Goal: Task Accomplishment & Management: Complete application form

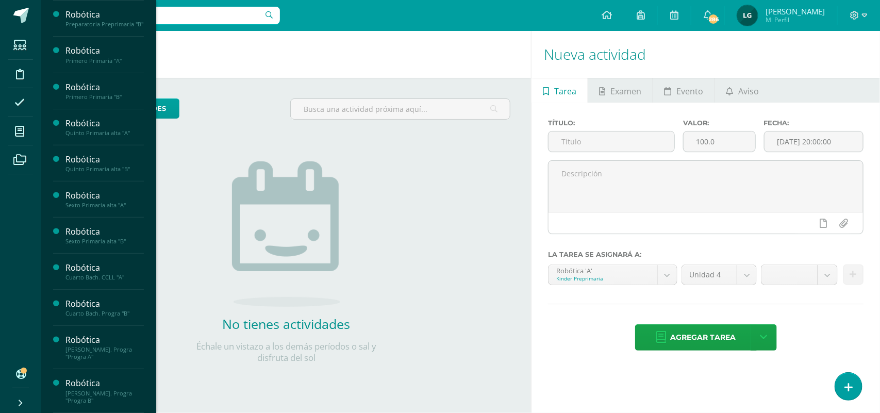
scroll to position [124, 0]
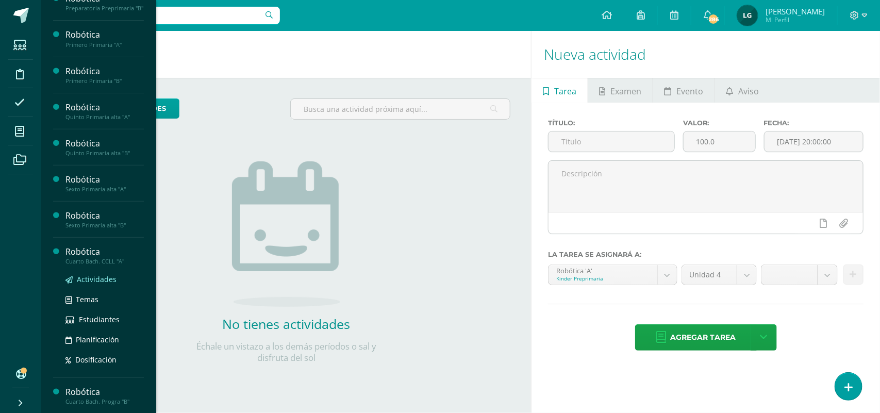
click at [101, 284] on span "Actividades" at bounding box center [97, 279] width 40 height 10
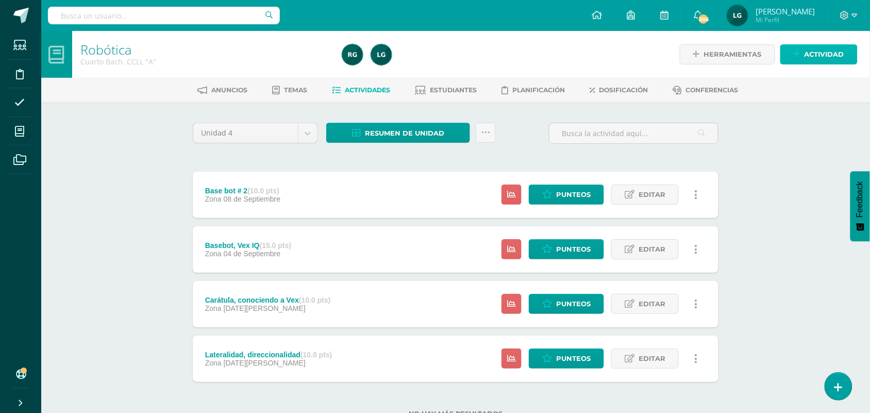
click at [828, 48] on span "Actividad" at bounding box center [825, 54] width 40 height 19
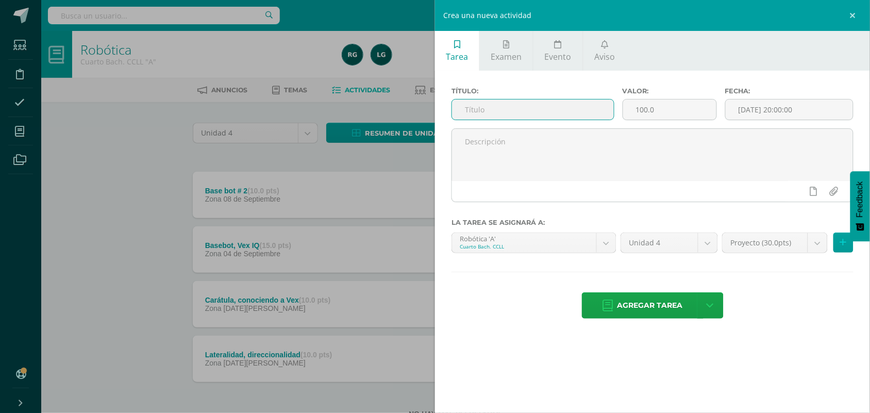
click at [602, 109] on input "text" at bounding box center [533, 110] width 162 height 20
type input "Piloto Arukay"
click at [666, 111] on input "100.0" at bounding box center [669, 110] width 93 height 20
type input "1"
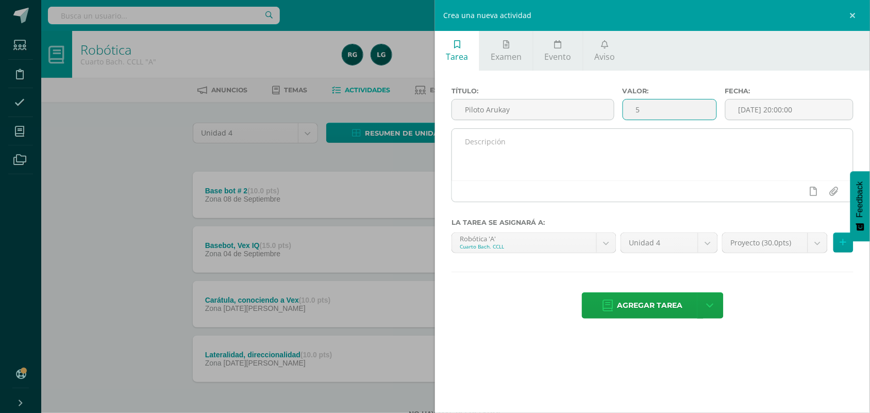
type input "5"
click at [679, 148] on textarea at bounding box center [652, 155] width 401 height 52
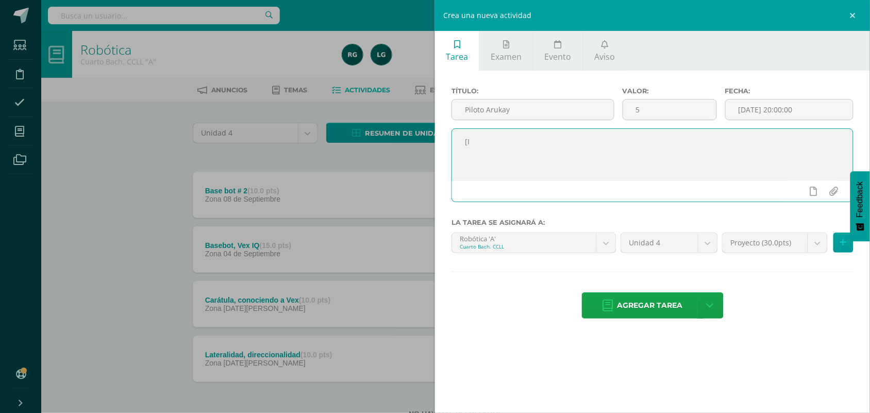
type textarea "["
type textarea "Ingresar a [PERSON_NAME] la primera lección Open [PERSON_NAME]"
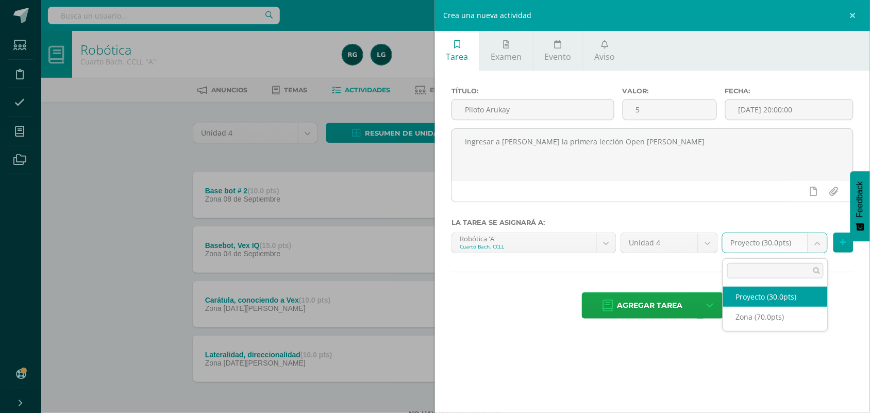
click at [816, 245] on body "Estudiantes Disciplina Asistencia Mis cursos Archivos Soporte Centro de ayuda Ú…" at bounding box center [435, 225] width 870 height 451
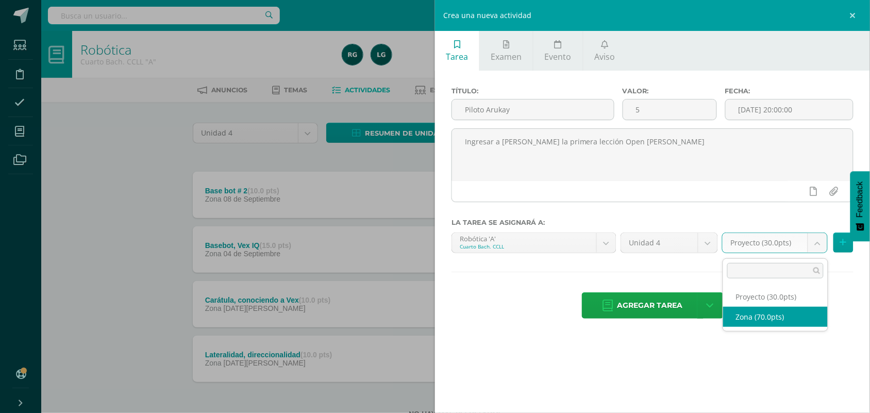
select select "107419"
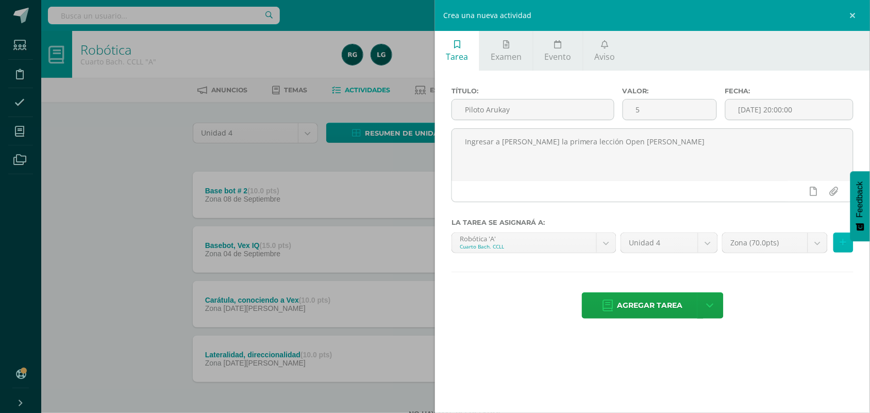
click at [845, 247] on icon at bounding box center [843, 242] width 7 height 9
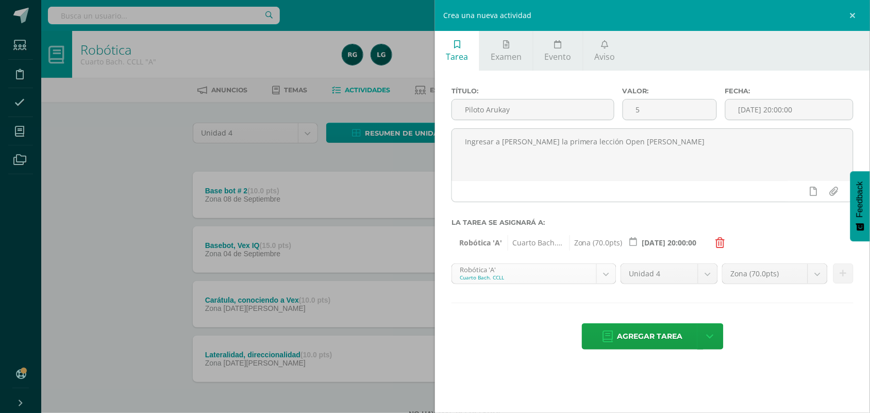
scroll to position [217, 0]
click at [612, 274] on body "Estudiantes Disciplina Asistencia Mis cursos Archivos Soporte Centro de ayuda Ú…" at bounding box center [435, 225] width 870 height 451
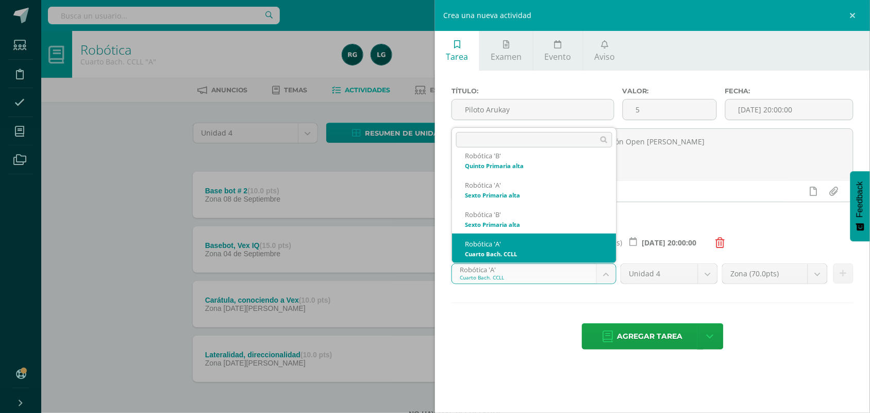
scroll to position [245, 0]
select select "93751"
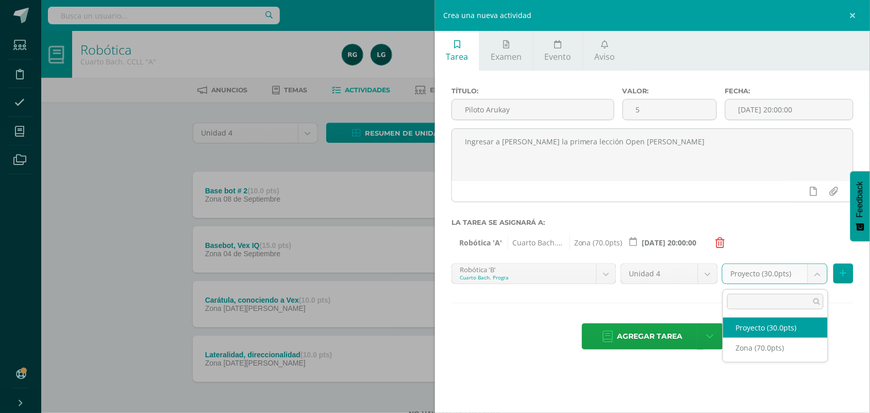
click at [820, 279] on body "Estudiantes Disciplina Asistencia Mis cursos Archivos Soporte Centro de ayuda Ú…" at bounding box center [435, 225] width 870 height 451
select select "107421"
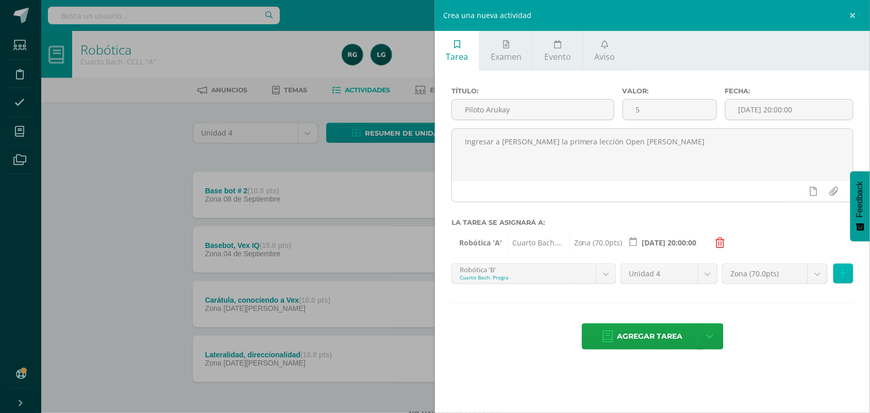
click at [849, 272] on button at bounding box center [844, 273] width 20 height 20
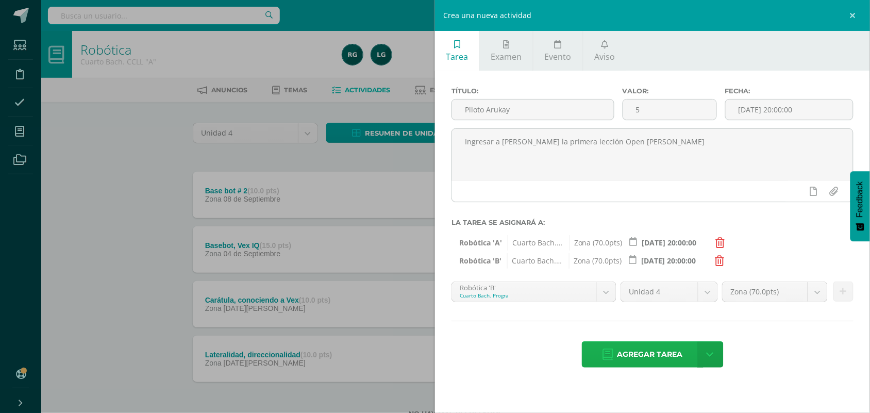
click at [666, 354] on span "Agregar tarea" at bounding box center [650, 354] width 65 height 25
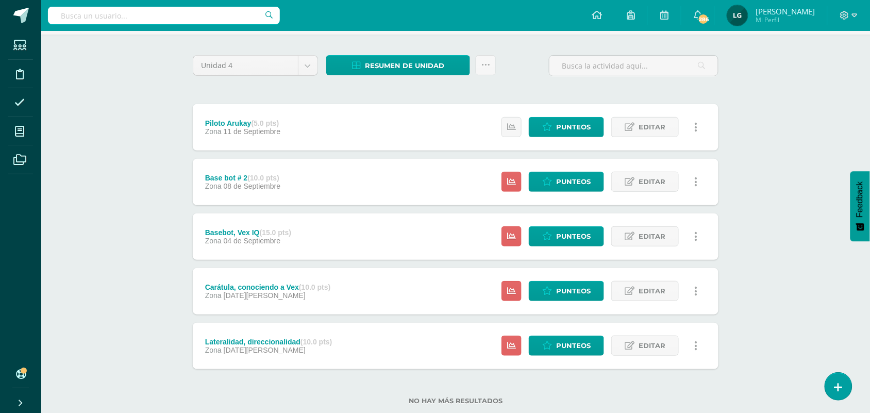
scroll to position [92, 0]
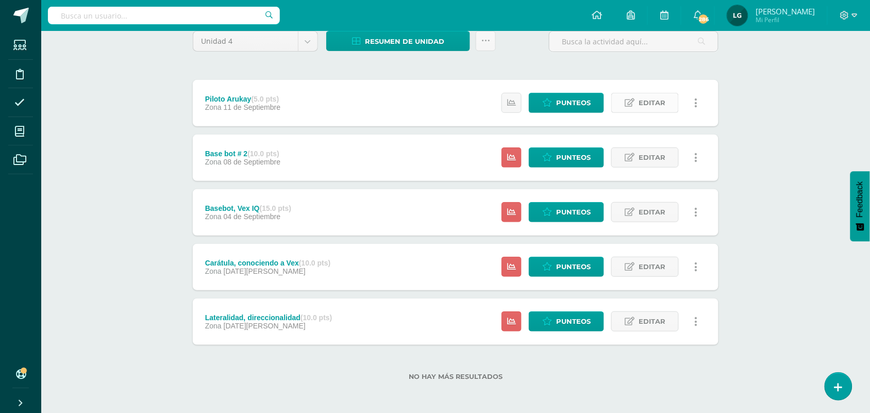
click at [648, 100] on span "Editar" at bounding box center [652, 102] width 27 height 19
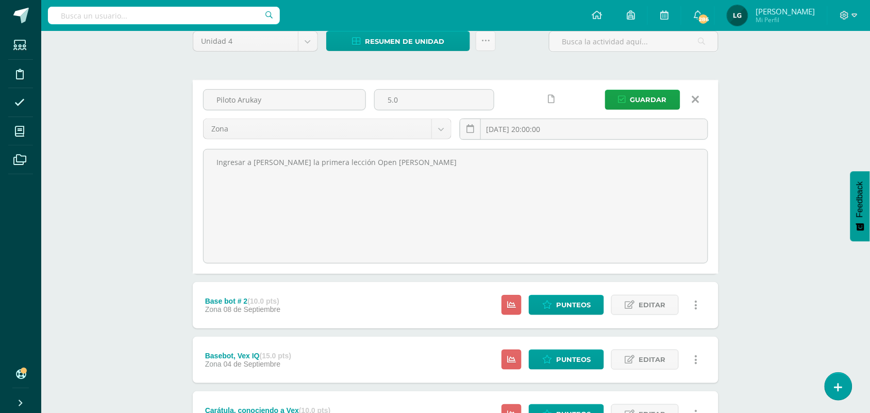
click at [551, 102] on icon at bounding box center [551, 99] width 7 height 9
click at [660, 99] on span "Guardar" at bounding box center [649, 99] width 37 height 19
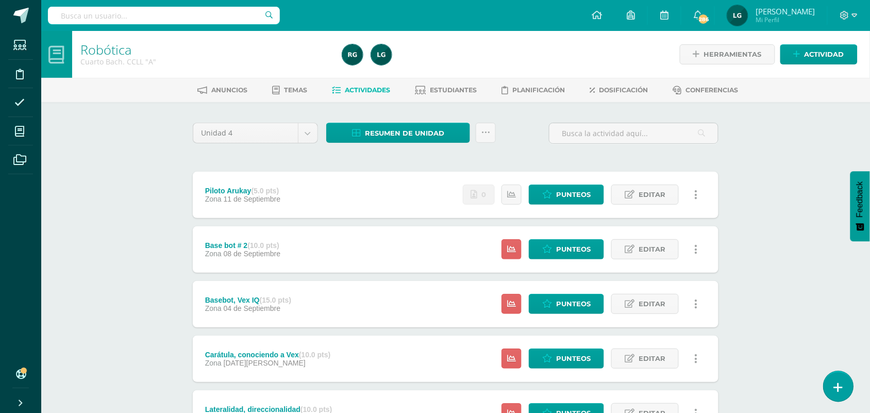
click at [836, 388] on icon at bounding box center [838, 388] width 9 height 12
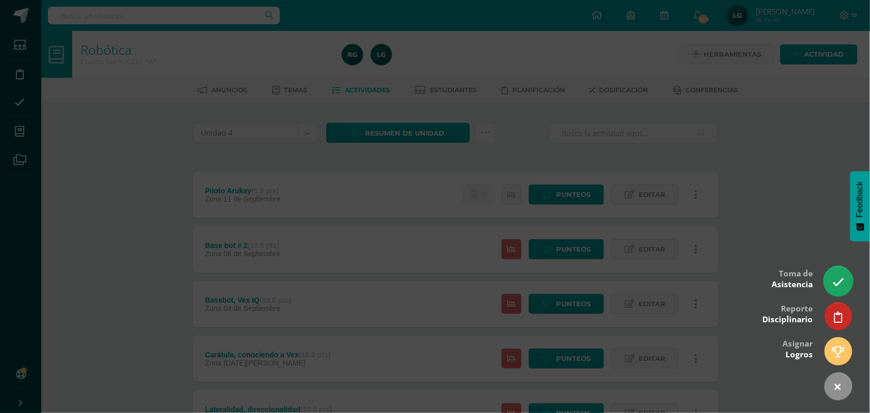
click at [842, 277] on icon at bounding box center [839, 282] width 12 height 12
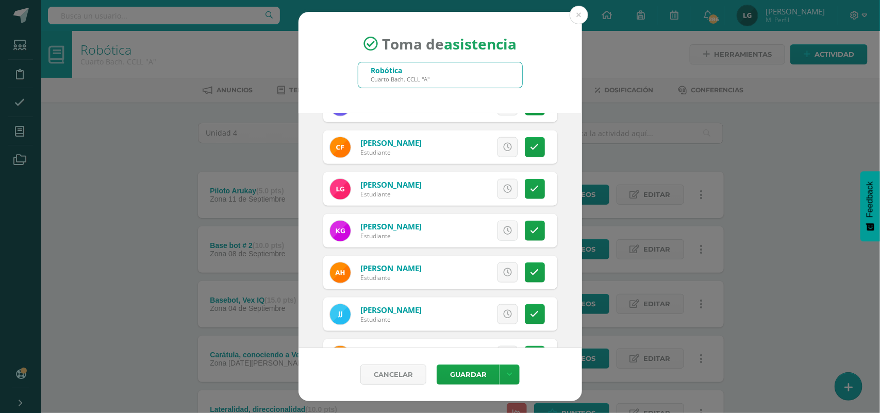
scroll to position [495, 0]
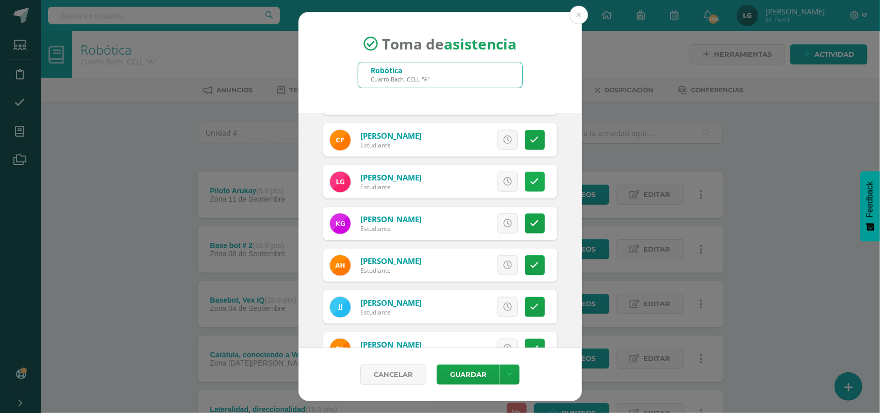
click at [525, 173] on link at bounding box center [535, 182] width 20 height 20
click at [531, 223] on icon at bounding box center [535, 223] width 9 height 9
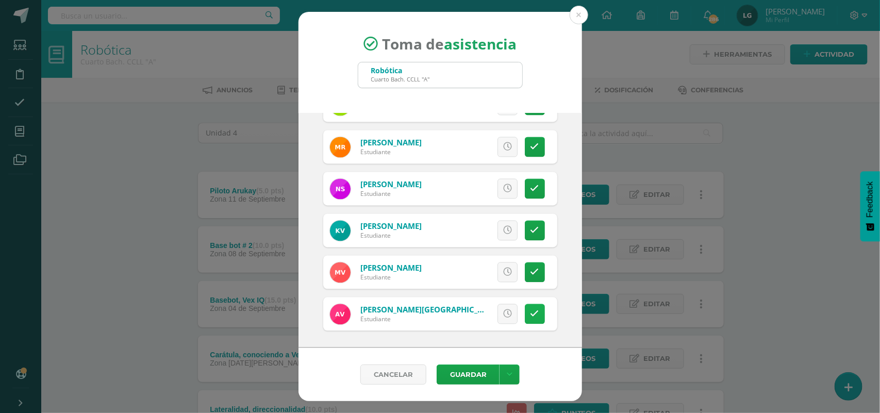
click at [531, 311] on icon at bounding box center [535, 314] width 9 height 9
click at [464, 375] on button "Guardar" at bounding box center [468, 375] width 63 height 20
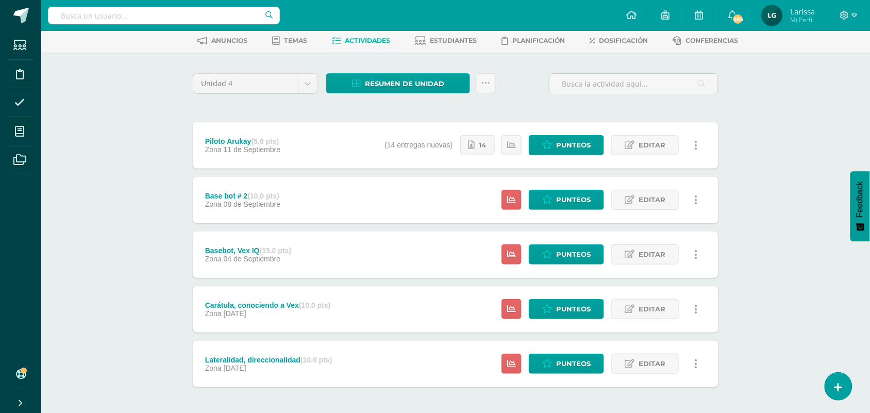
scroll to position [92, 0]
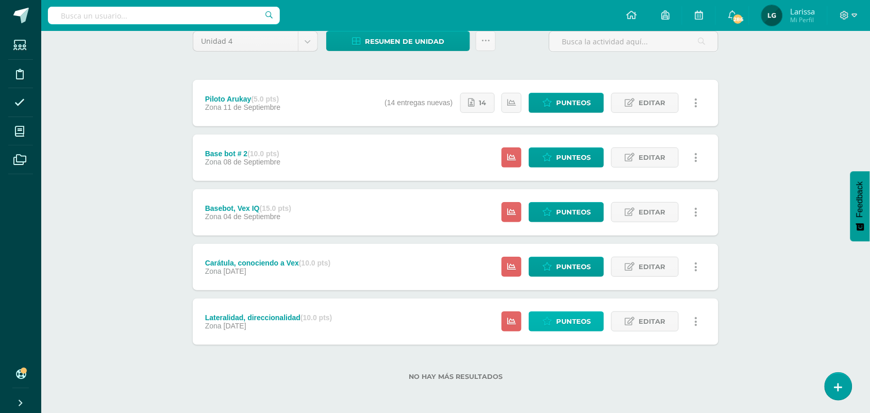
click at [581, 320] on span "Punteos" at bounding box center [573, 321] width 35 height 19
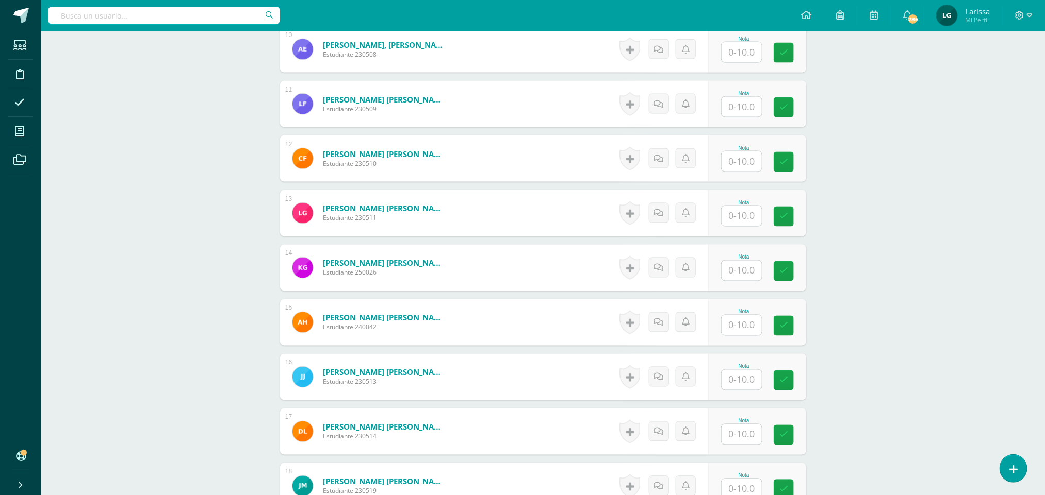
scroll to position [830, 0]
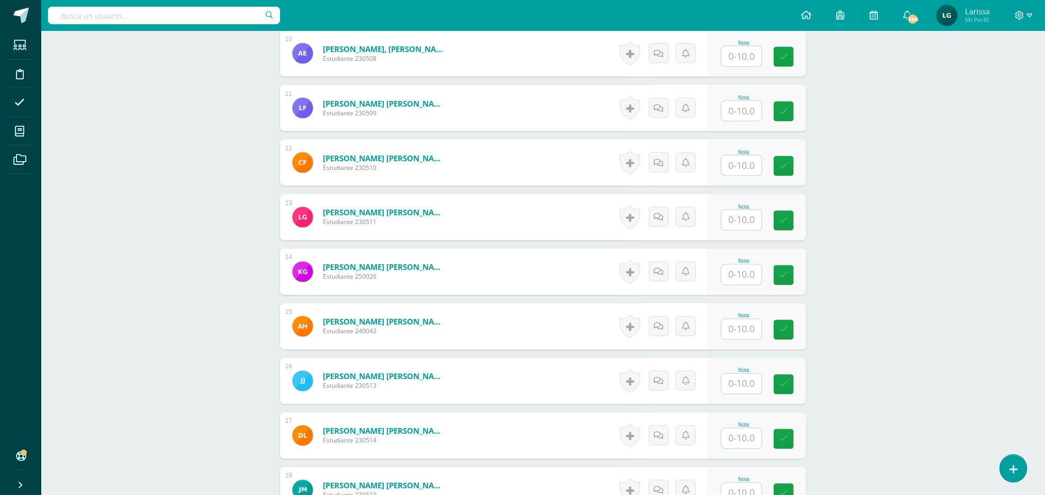
click at [747, 436] on input "text" at bounding box center [741, 439] width 40 height 20
type input "10"
